Goal: Transaction & Acquisition: Purchase product/service

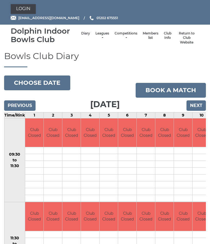
click at [21, 13] on link "Login" at bounding box center [23, 9] width 25 height 10
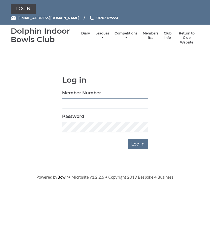
click at [67, 105] on input "Member Number" at bounding box center [105, 104] width 86 height 10
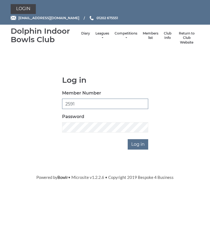
type input "2591"
click at [143, 146] on input "Log in" at bounding box center [138, 144] width 21 height 10
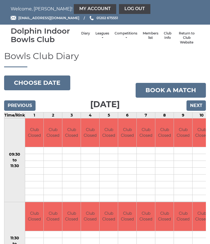
click at [74, 13] on link "My Account" at bounding box center [95, 9] width 42 height 10
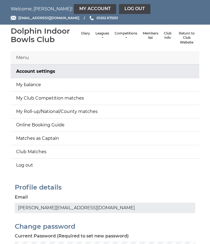
click at [27, 86] on link "My balance" at bounding box center [105, 84] width 189 height 13
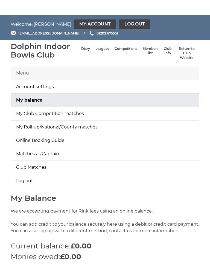
scroll to position [77, 0]
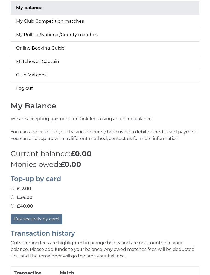
click at [14, 189] on input "£12.00" at bounding box center [13, 189] width 4 height 4
radio input "true"
click at [43, 218] on button "Pay securely by card" at bounding box center [37, 219] width 52 height 10
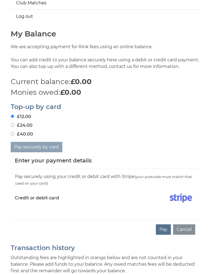
scroll to position [151, 0]
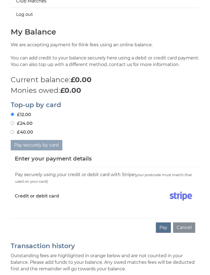
click at [21, 209] on div "Pay securely using your credit or debit card with Stripe (your postcode must ma…" at bounding box center [105, 192] width 189 height 51
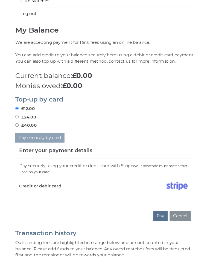
scroll to position [190, 0]
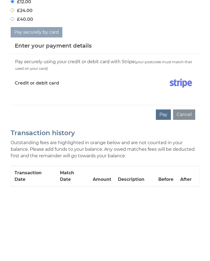
click at [168, 183] on button "Pay" at bounding box center [163, 188] width 15 height 10
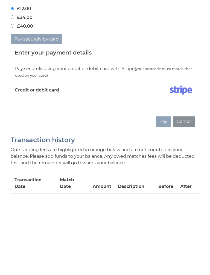
scroll to position [264, 0]
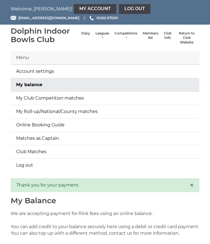
click at [119, 9] on link "Log out" at bounding box center [134, 9] width 31 height 10
